Goal: Navigation & Orientation: Find specific page/section

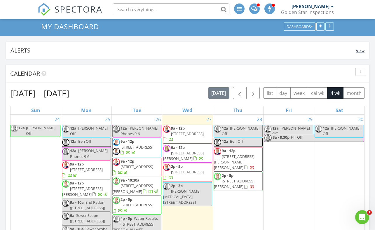
scroll to position [53, 0]
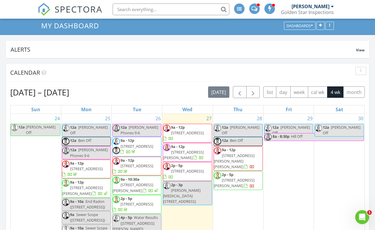
click at [189, 169] on span "10704 N Beaverhead Rd, Spokane 99208" at bounding box center [187, 171] width 33 height 5
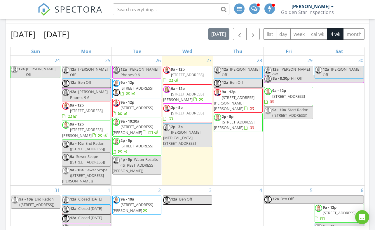
scroll to position [115, 0]
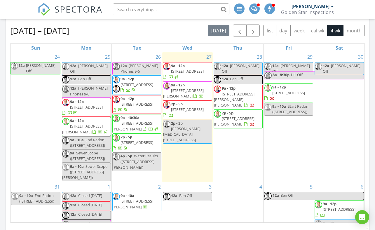
click at [193, 89] on span "[STREET_ADDRESS][PERSON_NAME]" at bounding box center [183, 93] width 41 height 11
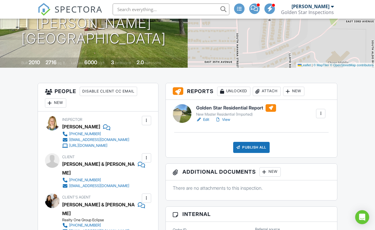
scroll to position [127, 0]
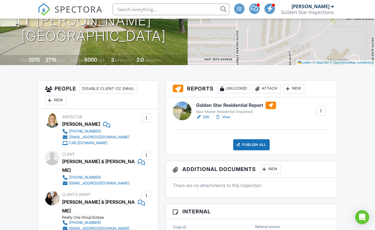
click at [227, 118] on link "View" at bounding box center [222, 117] width 15 height 6
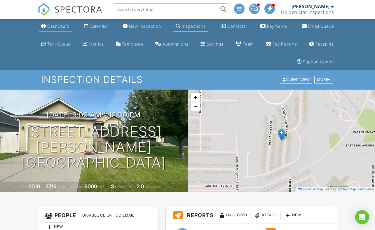
click at [57, 27] on div "Dashboard" at bounding box center [58, 26] width 22 height 5
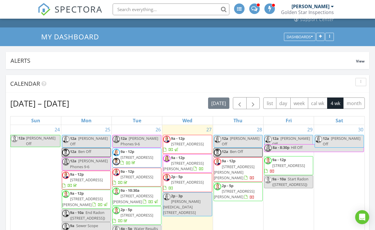
scroll to position [43, 0]
